Goal: Task Accomplishment & Management: Manage account settings

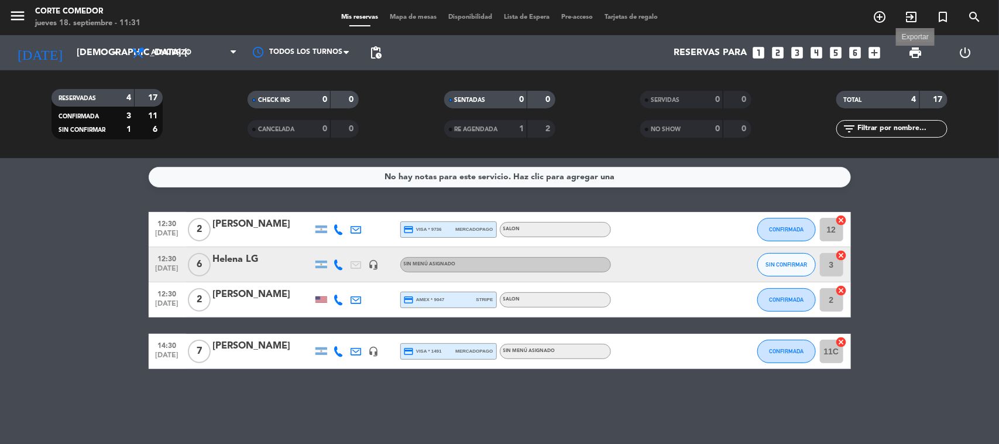
click at [916, 53] on span "print" at bounding box center [915, 53] width 14 height 14
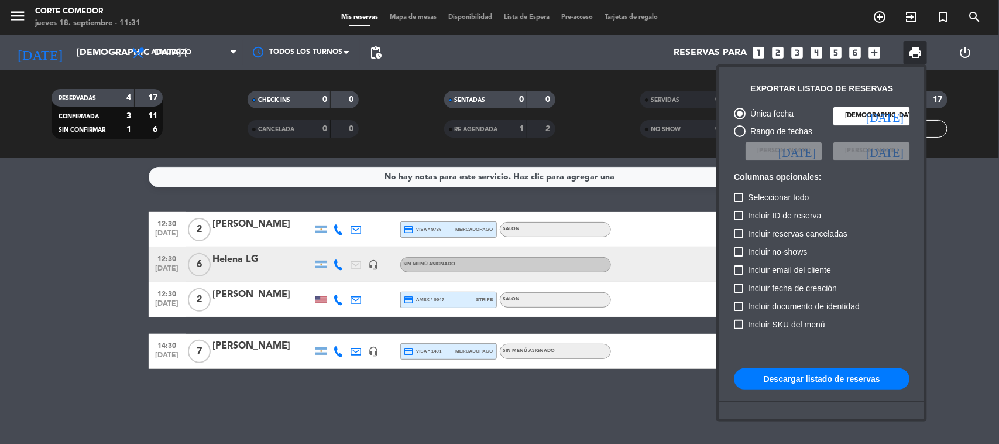
click at [802, 373] on button "Descargar listado de reservas" at bounding box center [822, 378] width 176 height 21
click at [502, 410] on div at bounding box center [499, 222] width 999 height 444
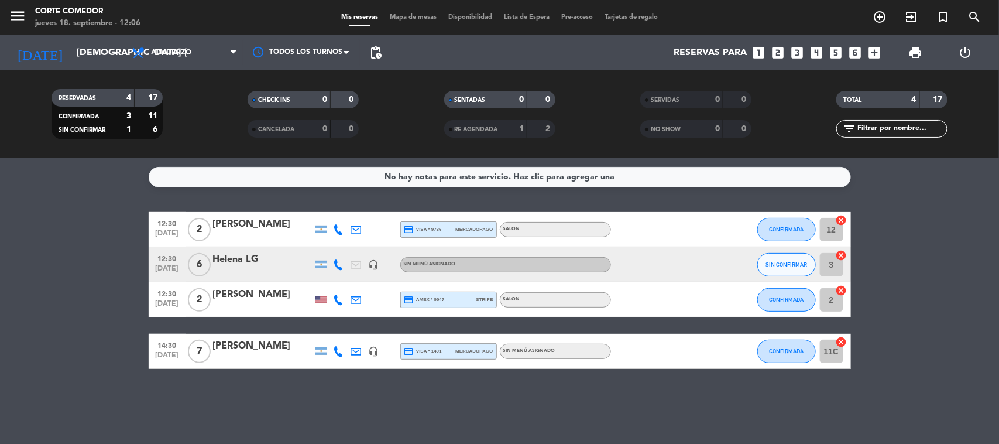
click at [144, 387] on div "No hay notas para este servicio. Haz clic para agregar una 12:30 [DATE] 2 [PERS…" at bounding box center [499, 301] width 999 height 286
click at [155, 59] on span "Almuerzo" at bounding box center [184, 53] width 117 height 26
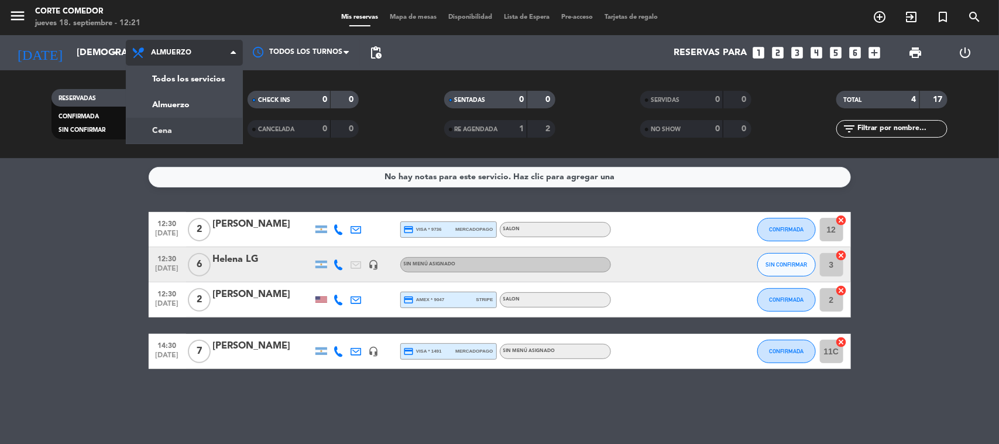
click at [186, 129] on div "menu Corte Comedor jueves 18. septiembre - 12:21 Mis reservas Mapa de mesas Dis…" at bounding box center [499, 79] width 999 height 158
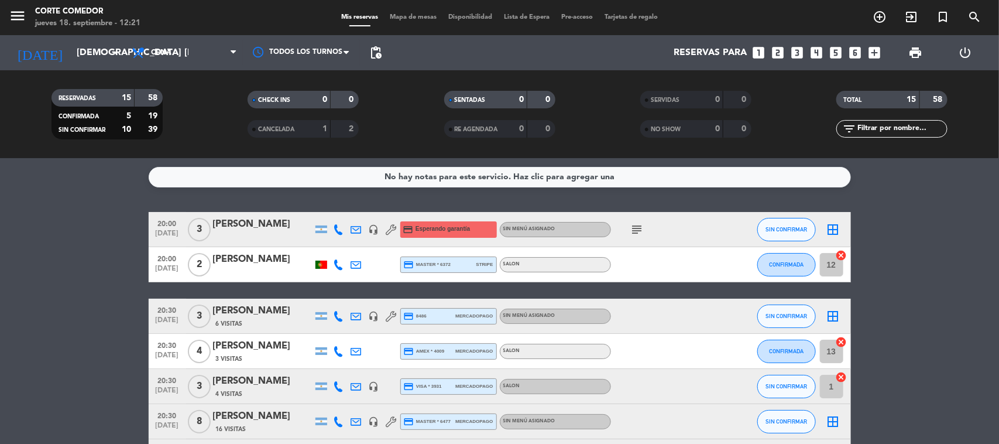
scroll to position [73, 0]
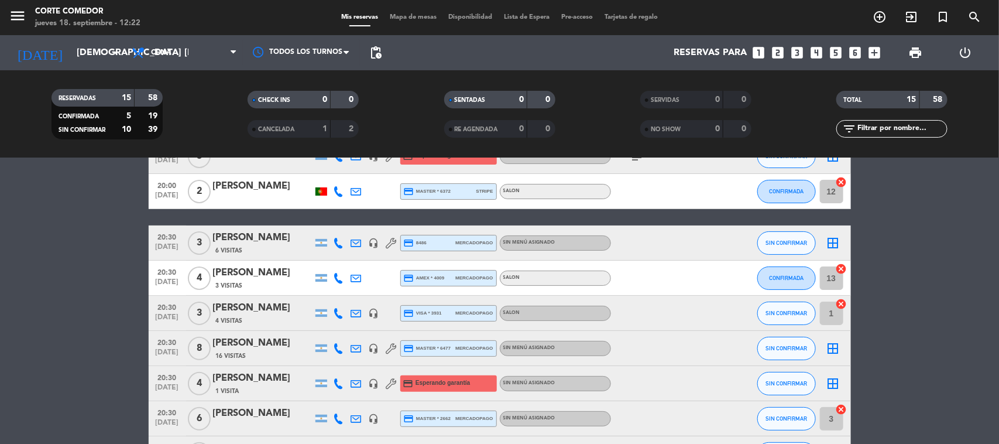
click at [265, 317] on div "4 Visitas" at bounding box center [262, 320] width 99 height 10
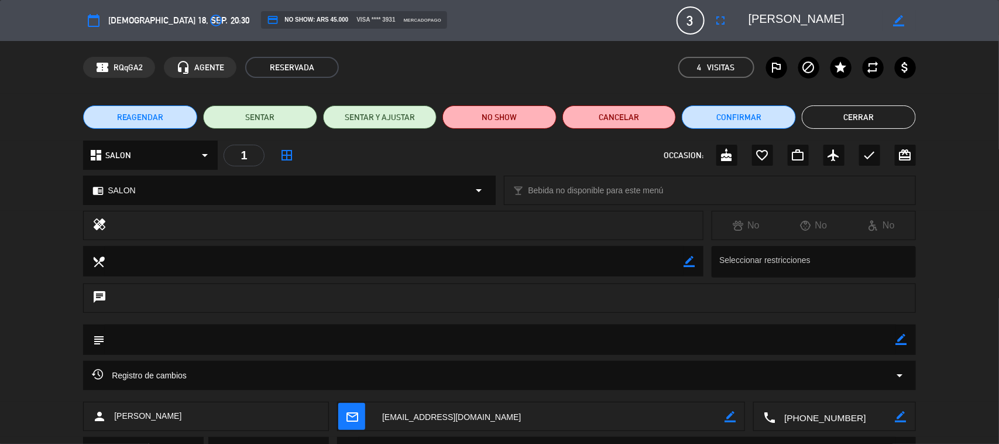
click at [847, 112] on button "Cerrar" at bounding box center [859, 116] width 114 height 23
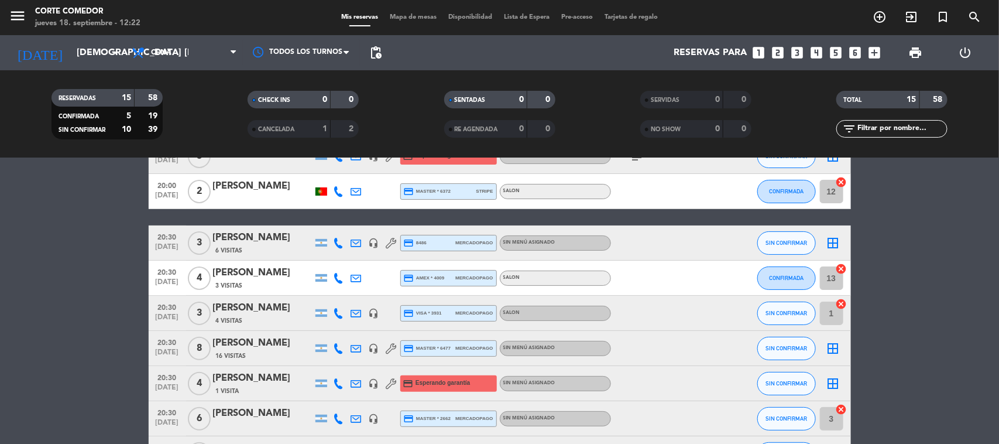
scroll to position [0, 0]
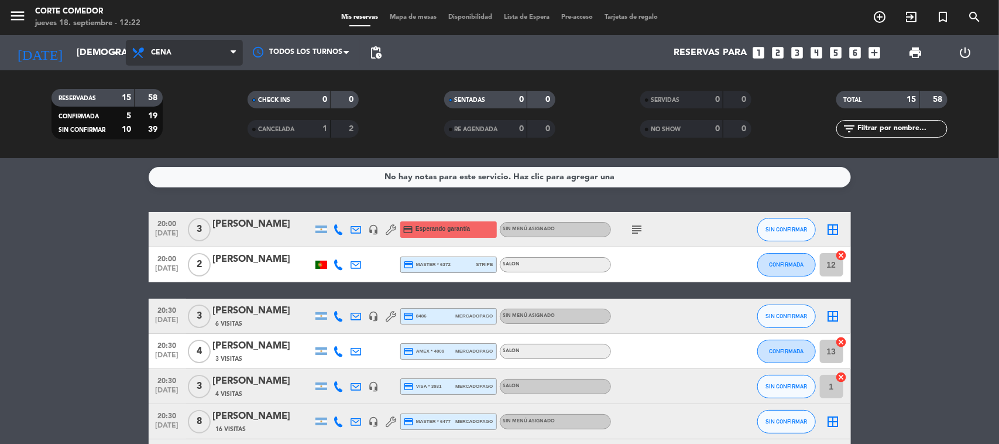
click at [200, 54] on span "Cena" at bounding box center [184, 53] width 117 height 26
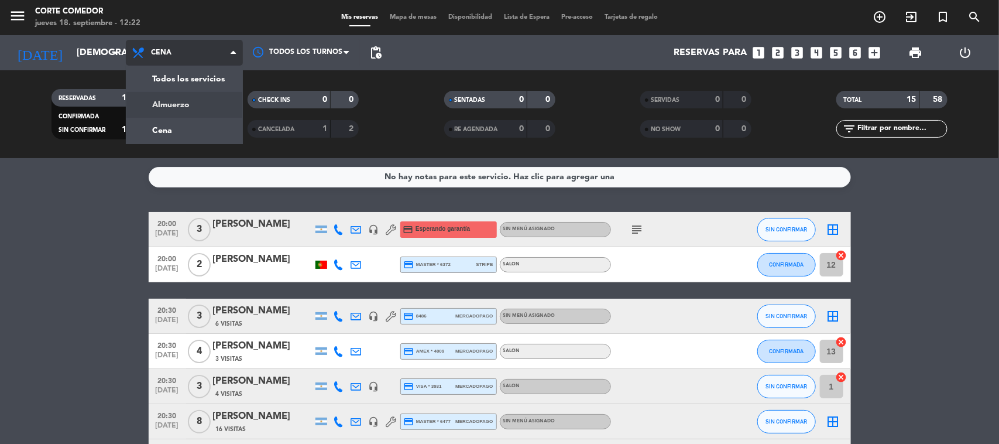
click at [183, 101] on div "menu Corte Comedor jueves 18. septiembre - 12:22 Mis reservas Mapa de mesas Dis…" at bounding box center [499, 79] width 999 height 158
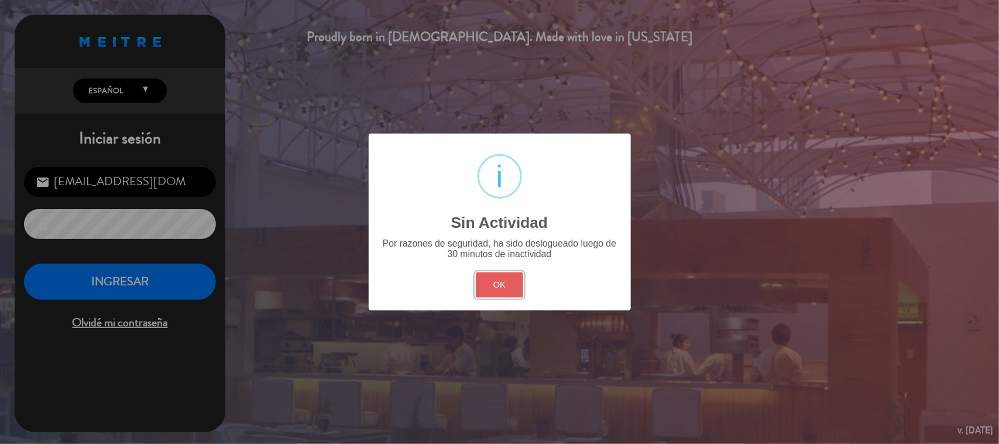
click at [504, 287] on button "OK" at bounding box center [499, 284] width 47 height 25
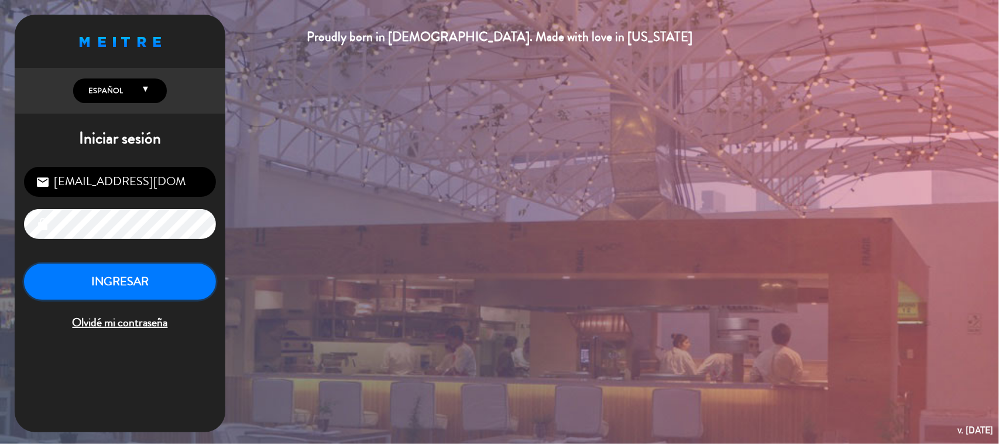
click at [131, 290] on button "INGRESAR" at bounding box center [120, 281] width 192 height 37
